Goal: Task Accomplishment & Management: Use online tool/utility

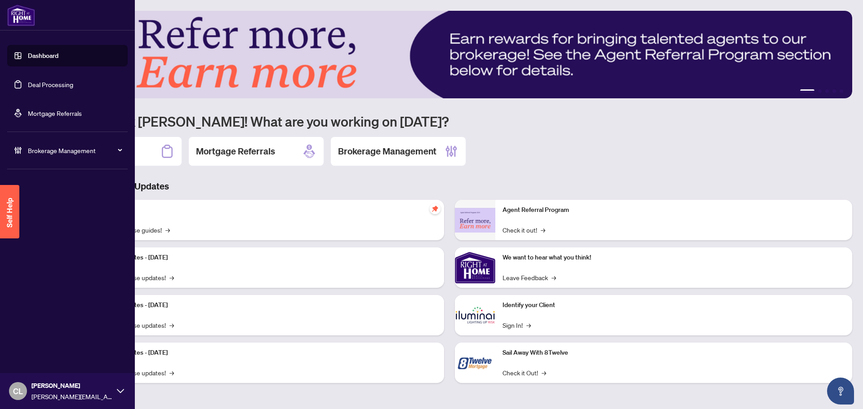
click at [38, 87] on link "Deal Processing" at bounding box center [50, 84] width 45 height 8
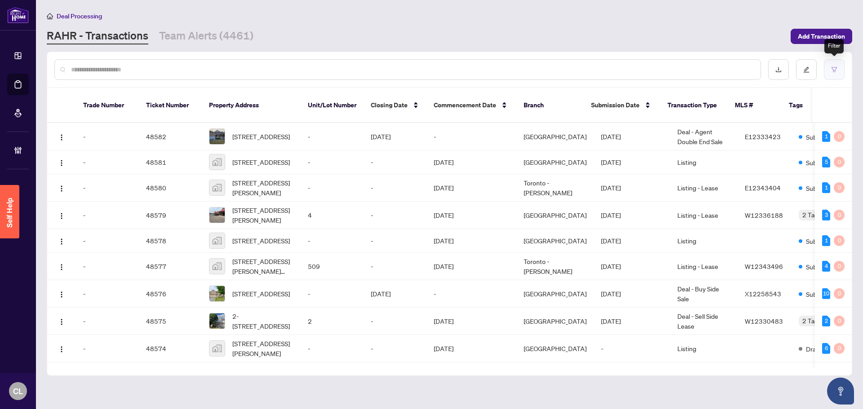
click at [427, 68] on icon "filter" at bounding box center [834, 70] width 6 height 6
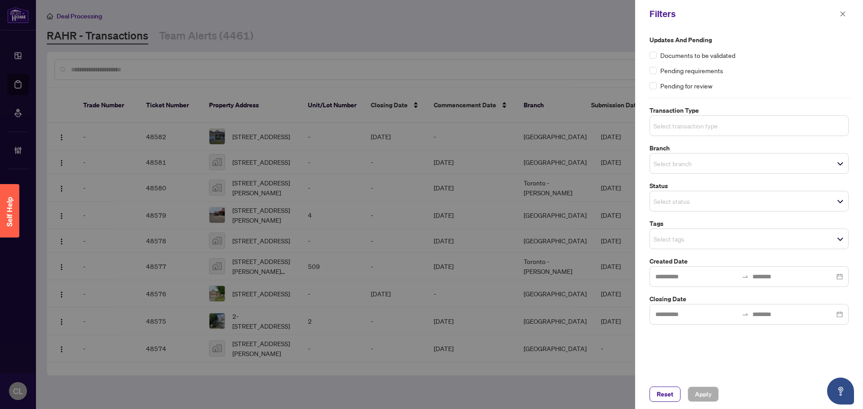
click at [427, 125] on input "search" at bounding box center [684, 125] width 63 height 11
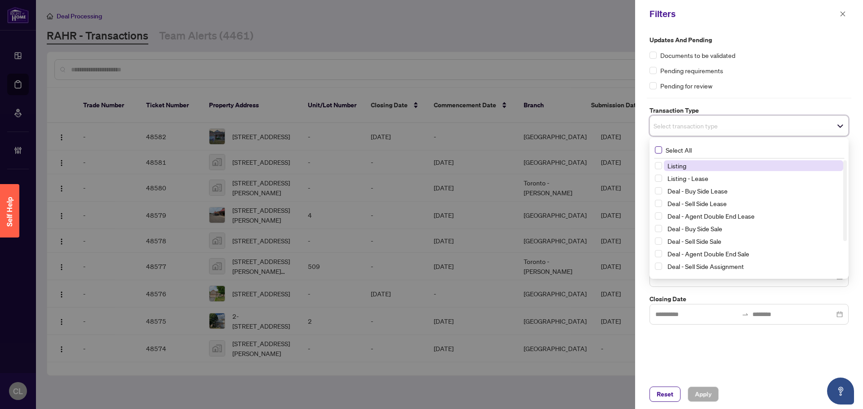
click at [427, 149] on span "Select All" at bounding box center [678, 150] width 33 height 10
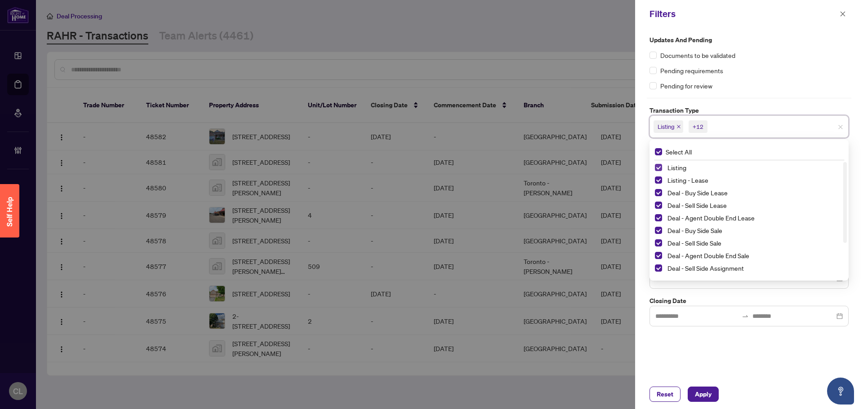
click at [427, 167] on span "Select Listing" at bounding box center [658, 167] width 7 height 7
click at [427, 178] on span "Select Listing - Lease" at bounding box center [658, 180] width 7 height 7
drag, startPoint x: 844, startPoint y: 220, endPoint x: 843, endPoint y: 260, distance: 40.0
click at [427, 260] on div at bounding box center [845, 236] width 4 height 81
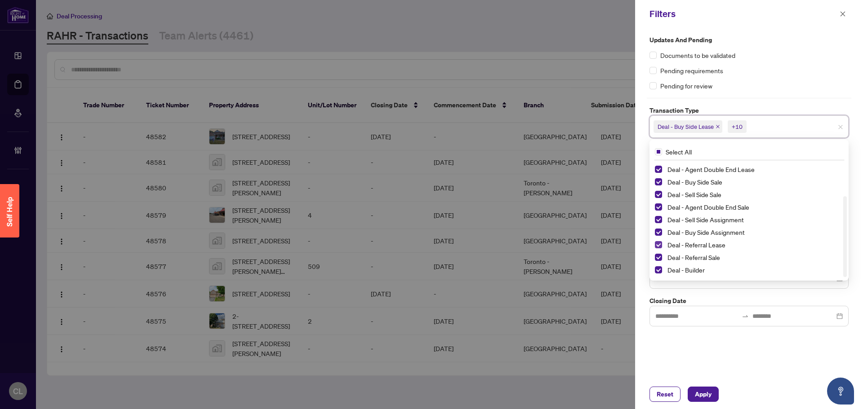
click at [427, 246] on span "Select Deal - Referral Lease" at bounding box center [658, 244] width 7 height 7
click at [427, 255] on span "Select Deal - Referral Sale" at bounding box center [658, 257] width 7 height 7
click at [427, 266] on div "Deal - Builder" at bounding box center [749, 270] width 188 height 11
click at [427, 269] on span "Select Deal - Builder" at bounding box center [658, 270] width 7 height 7
drag, startPoint x: 846, startPoint y: 213, endPoint x: 850, endPoint y: 165, distance: 47.9
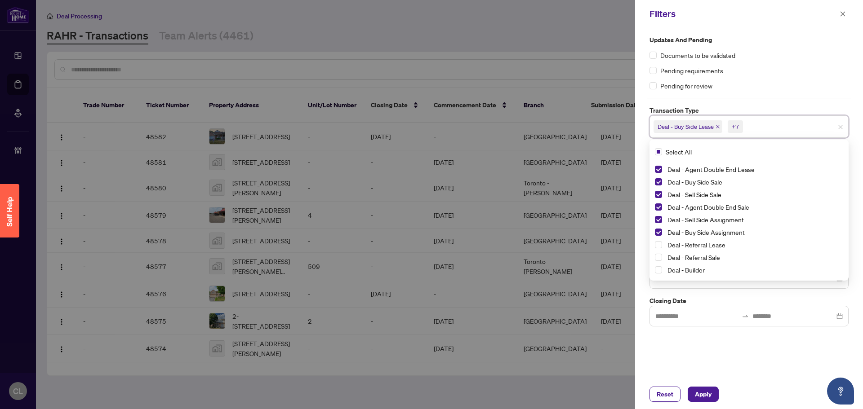
click at [427, 165] on div "Updates and Pending Documents to be validated Pending requirements Pending for …" at bounding box center [749, 181] width 204 height 292
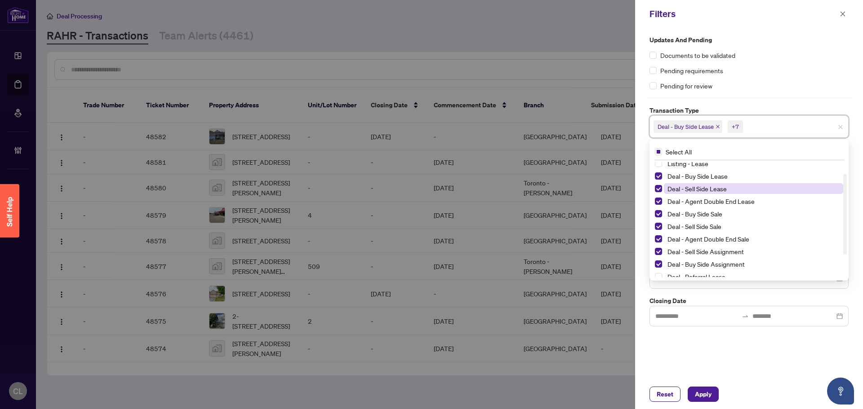
scroll to position [17, 0]
click at [427, 296] on div "Updates and Pending Documents to be validated Pending requirements Pending for …" at bounding box center [749, 181] width 204 height 292
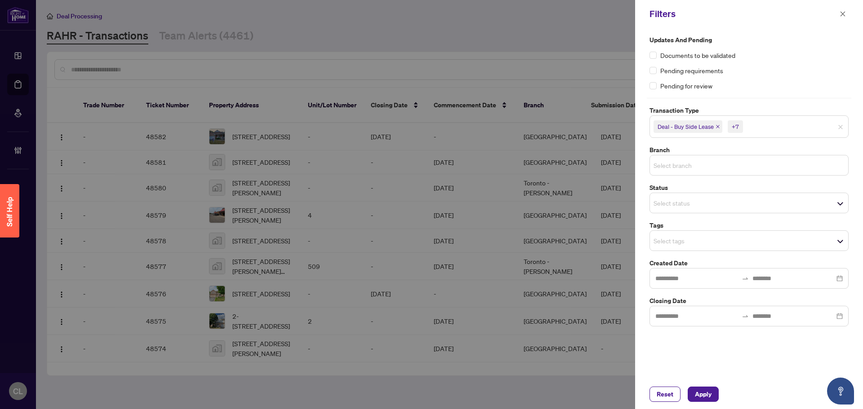
click at [427, 169] on input "search" at bounding box center [684, 165] width 63 height 11
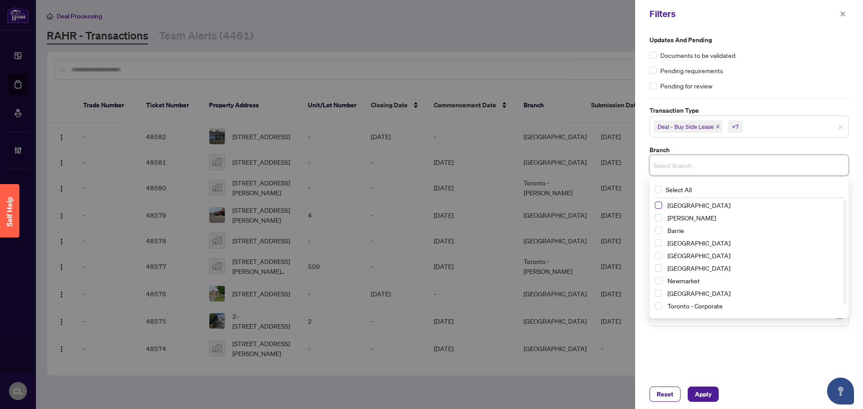
click at [427, 207] on span "Select Richmond Hill" at bounding box center [658, 205] width 7 height 7
click at [427, 222] on span "Select Vaughan" at bounding box center [658, 219] width 7 height 7
click at [427, 270] on span "Select Mississauga" at bounding box center [658, 270] width 7 height 7
click at [427, 282] on span "Select Newmarket" at bounding box center [658, 282] width 7 height 7
click at [427, 294] on span "Select Ottawa" at bounding box center [658, 295] width 7 height 7
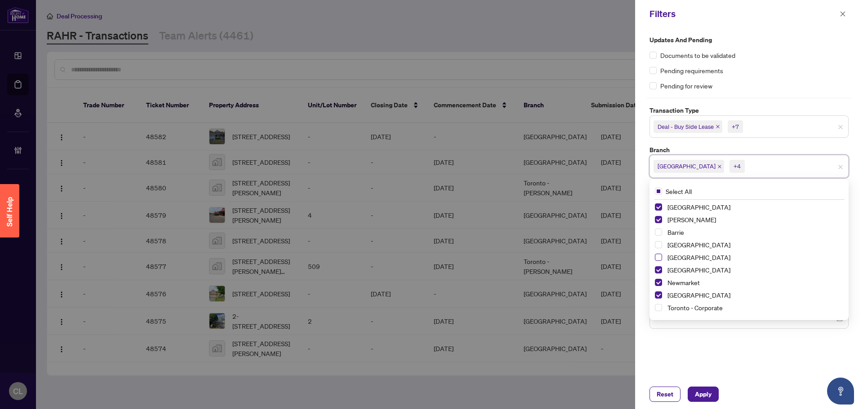
click at [427, 256] on span "Select Durham" at bounding box center [658, 257] width 7 height 7
click at [427, 271] on div "Mississauga" at bounding box center [749, 270] width 188 height 11
click at [427, 271] on span "Select Mississauga" at bounding box center [658, 270] width 7 height 7
click at [427, 230] on span "Select Barrie" at bounding box center [658, 232] width 7 height 7
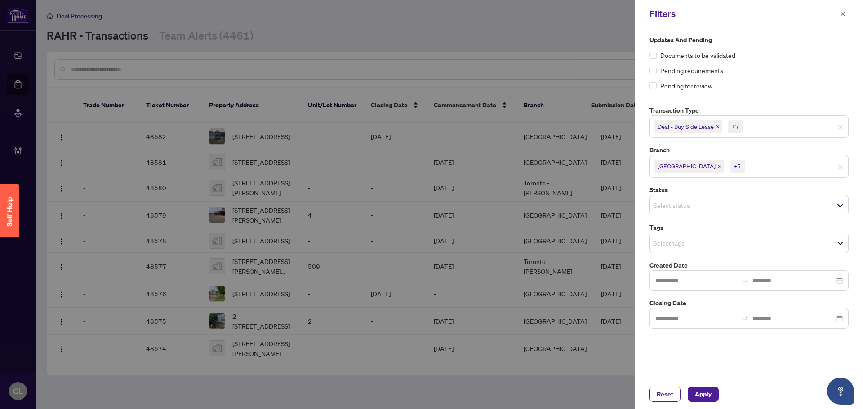
click at [427, 366] on div "Updates and Pending Documents to be validated Pending requirements Pending for …" at bounding box center [749, 204] width 228 height 352
click at [427, 244] on input "search" at bounding box center [684, 243] width 63 height 11
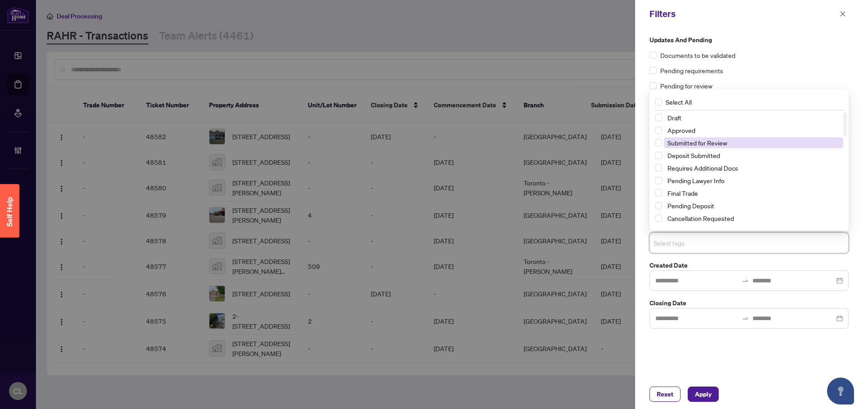
click at [427, 147] on span "Submitted for Review" at bounding box center [753, 143] width 179 height 11
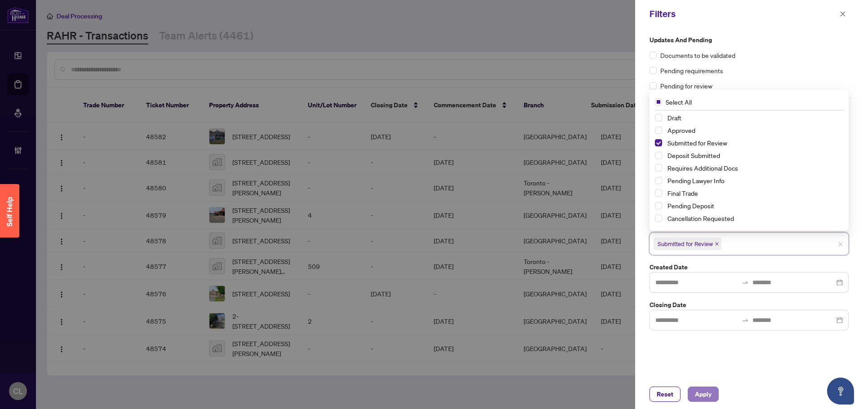
click at [427, 397] on span "Apply" at bounding box center [703, 394] width 17 height 14
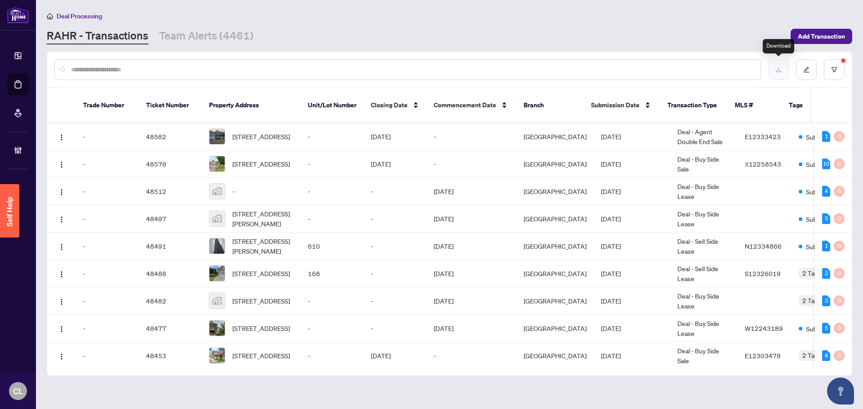
click at [427, 72] on icon "download" at bounding box center [778, 70] width 6 height 6
click at [93, 73] on input "text" at bounding box center [412, 70] width 682 height 10
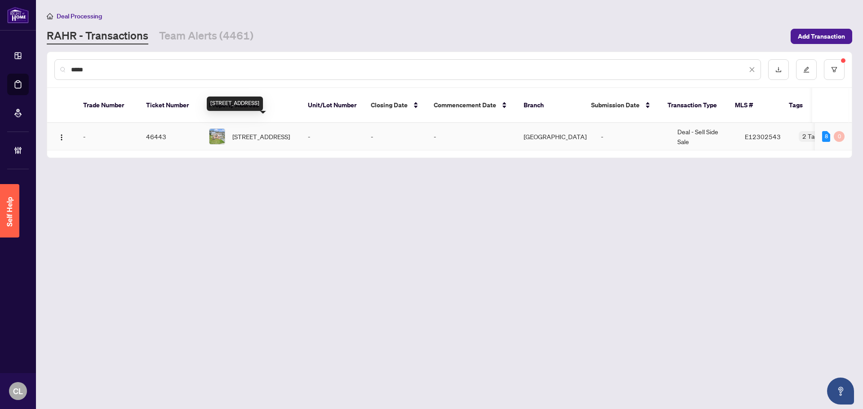
type input "*****"
click at [262, 136] on span "65 Heath Cres, Scugog, Ontario L9L 1K9, Canada" at bounding box center [261, 137] width 58 height 10
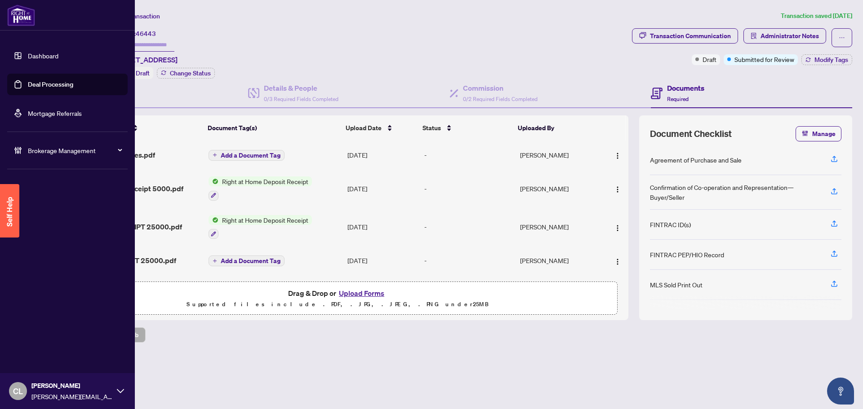
click at [29, 82] on link "Deal Processing" at bounding box center [50, 84] width 45 height 8
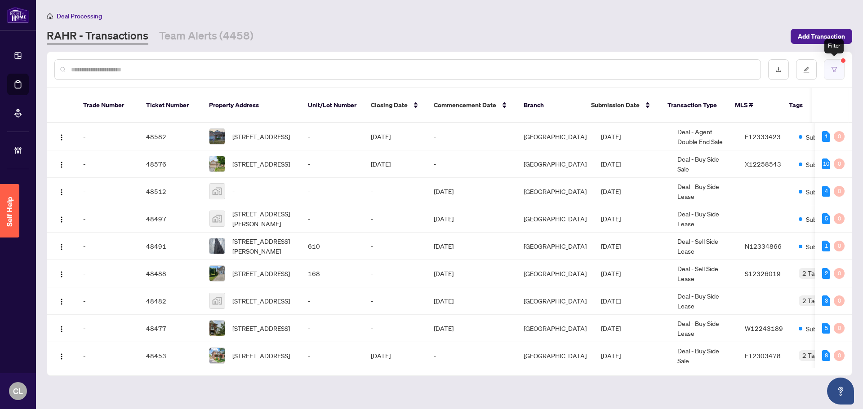
click at [427, 65] on button "button" at bounding box center [834, 69] width 21 height 21
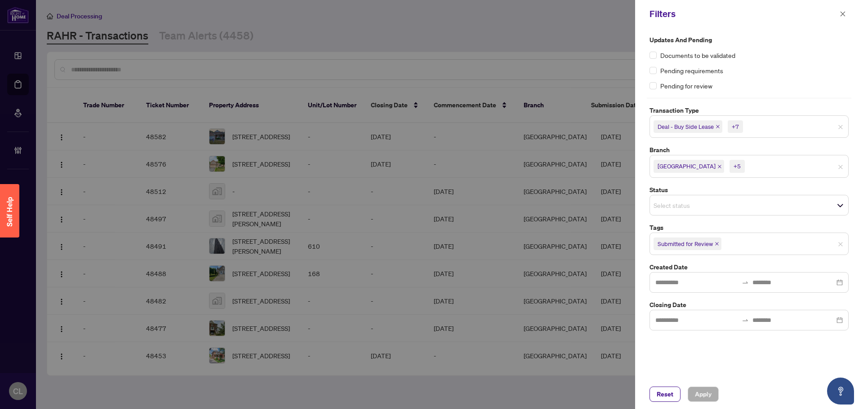
click at [427, 131] on span "Deal - Buy Side Lease +7" at bounding box center [749, 127] width 198 height 14
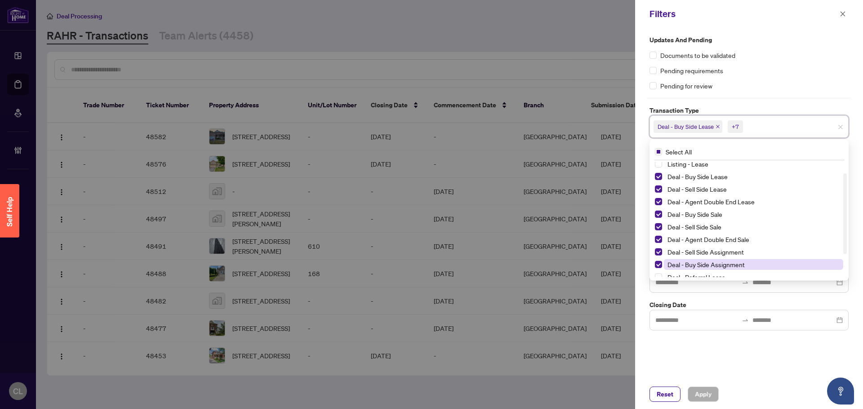
scroll to position [11, 0]
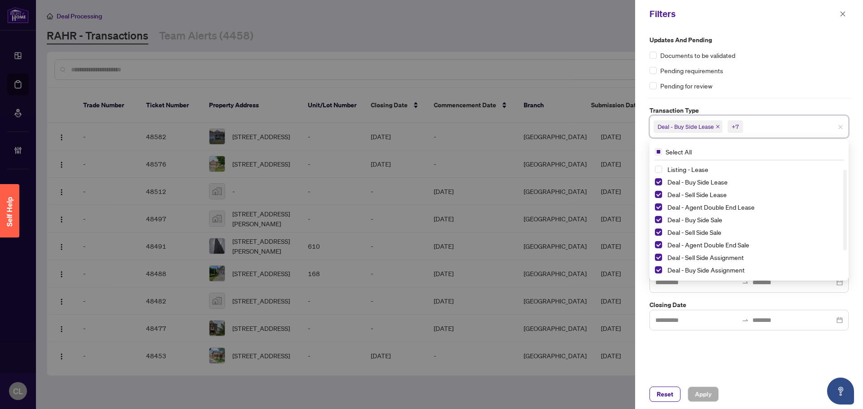
drag, startPoint x: 848, startPoint y: 235, endPoint x: 846, endPoint y: 258, distance: 23.0
click at [427, 267] on div "Select All Listing Listing - Lease Deal - Buy Side Lease Deal - Sell Side Lease…" at bounding box center [748, 210] width 199 height 141
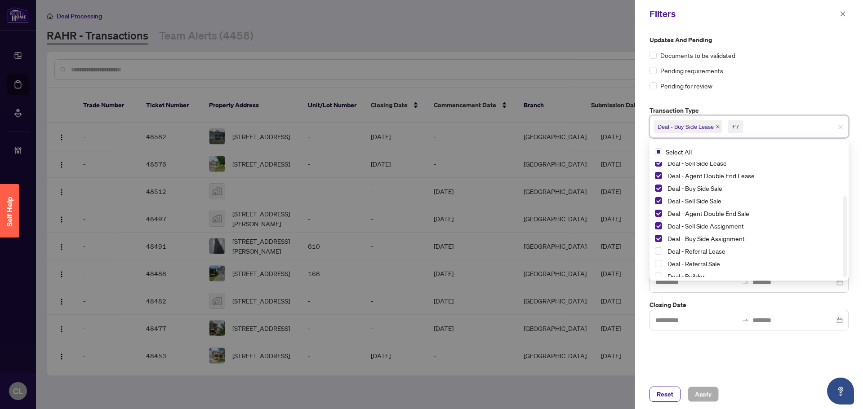
scroll to position [49, 0]
drag, startPoint x: 845, startPoint y: 238, endPoint x: 848, endPoint y: 275, distance: 36.5
click at [427, 275] on div "Select All Deal - Sell Side Lease Deal - Agent Double End Lease Deal - Buy Side…" at bounding box center [748, 210] width 199 height 141
click at [427, 249] on div "Deal - Referral Lease" at bounding box center [749, 245] width 188 height 11
click at [427, 262] on div "Deal - Referral Sale" at bounding box center [749, 257] width 188 height 11
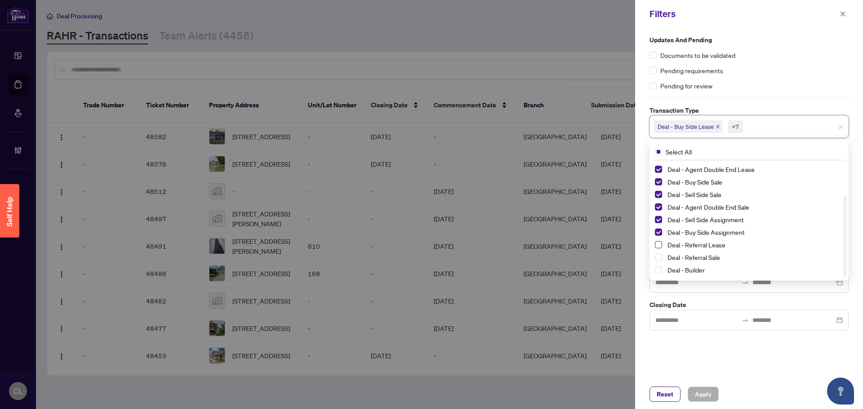
click at [427, 248] on span "Select Deal - Referral Lease" at bounding box center [658, 244] width 7 height 7
click at [427, 258] on span "Deal - Referral Sale" at bounding box center [753, 257] width 179 height 11
click at [427, 271] on div "Deal - Builder" at bounding box center [749, 270] width 188 height 11
drag, startPoint x: 657, startPoint y: 271, endPoint x: 663, endPoint y: 269, distance: 6.5
click at [427, 271] on span "Select Deal - Builder" at bounding box center [658, 270] width 7 height 7
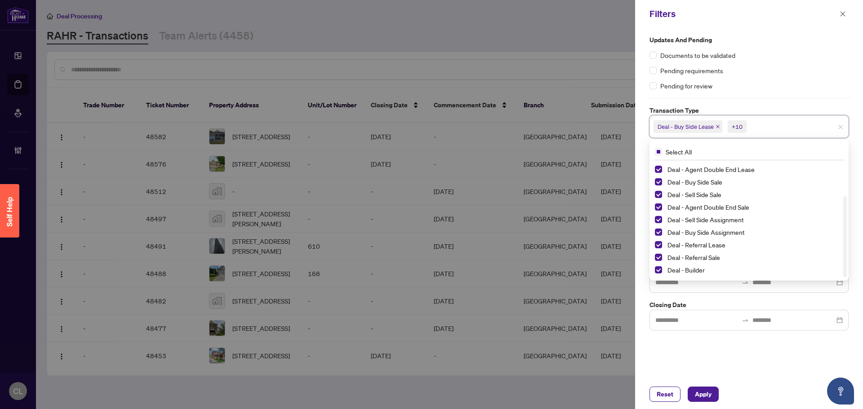
drag, startPoint x: 845, startPoint y: 203, endPoint x: 844, endPoint y: 243, distance: 40.5
click at [427, 243] on div at bounding box center [845, 236] width 4 height 81
click at [427, 229] on div "Updates and Pending Documents to be validated Pending requirements Pending for …" at bounding box center [749, 204] width 228 height 352
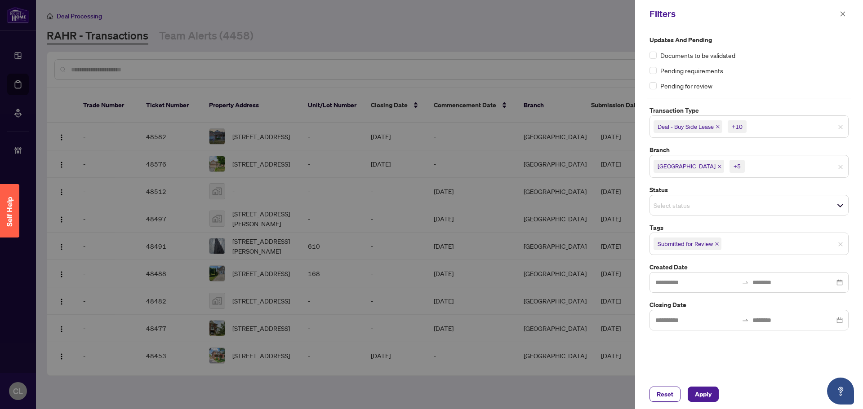
click at [427, 168] on icon "close" at bounding box center [719, 166] width 4 height 4
click at [427, 168] on span "+4" at bounding box center [724, 166] width 15 height 13
click at [427, 170] on span "Richmond Hill" at bounding box center [688, 166] width 71 height 13
drag, startPoint x: 862, startPoint y: 177, endPoint x: 862, endPoint y: 195, distance: 17.5
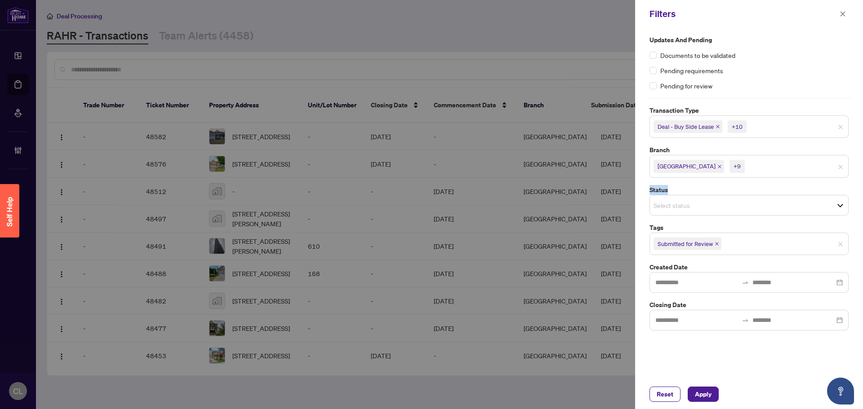
click at [427, 195] on div "Updates and Pending Documents to be validated Pending requirements Pending for …" at bounding box center [749, 204] width 228 height 352
click at [427, 393] on button "Apply" at bounding box center [703, 394] width 31 height 15
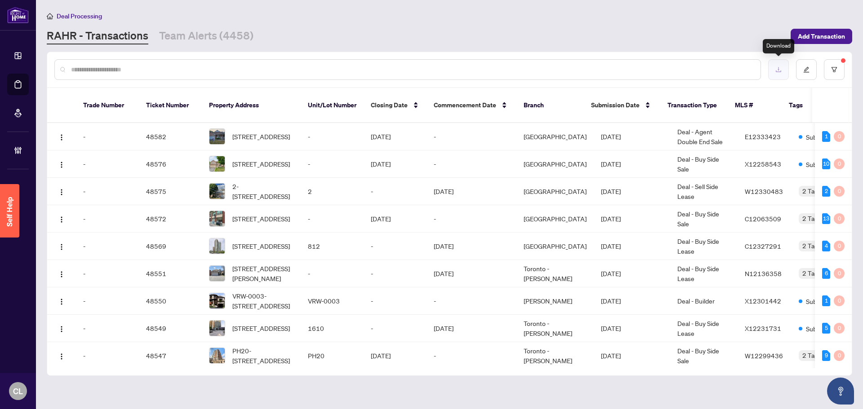
click at [427, 68] on button "button" at bounding box center [778, 69] width 21 height 21
